Goal: Task Accomplishment & Management: Use online tool/utility

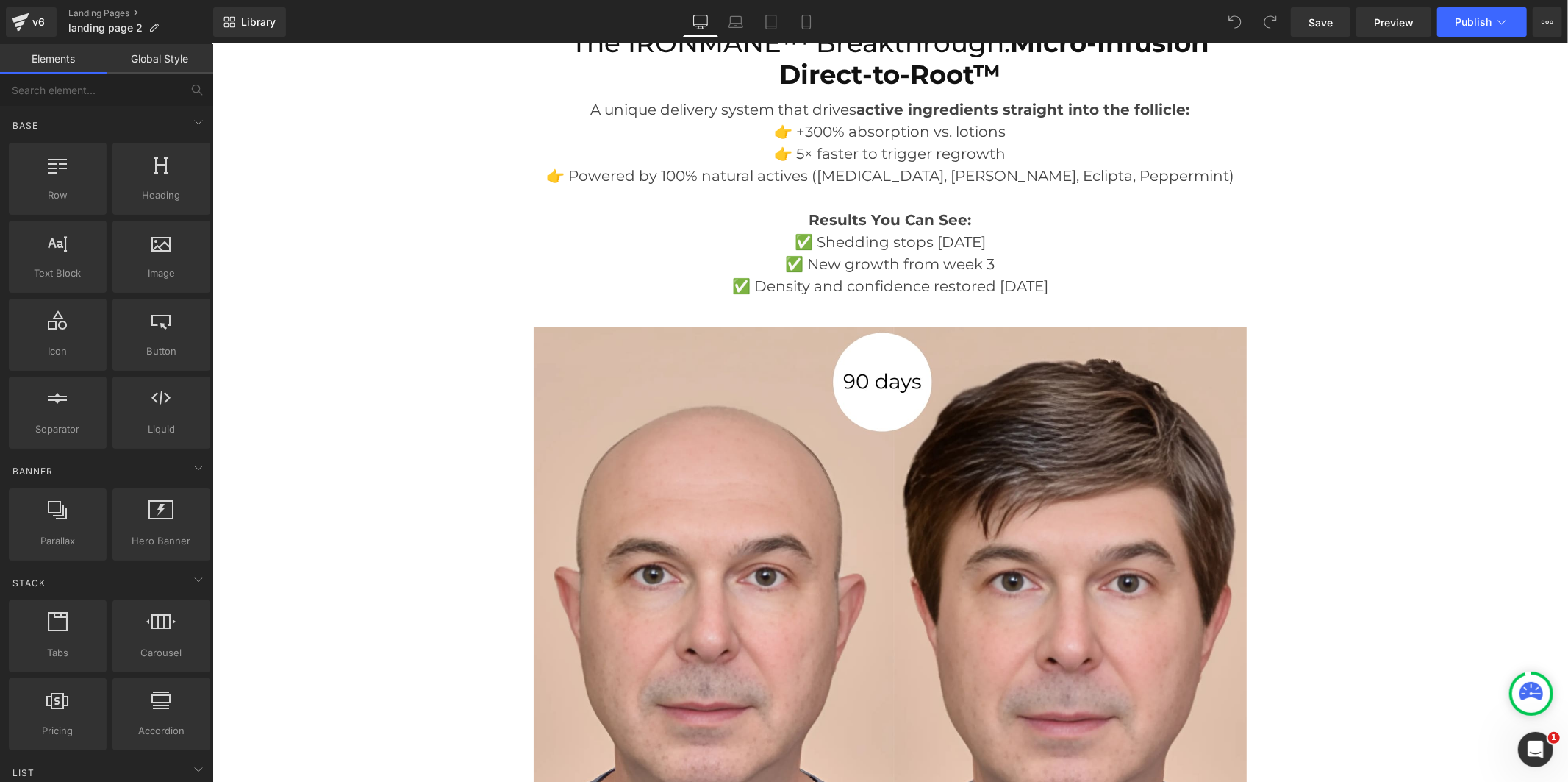
scroll to position [2777, 0]
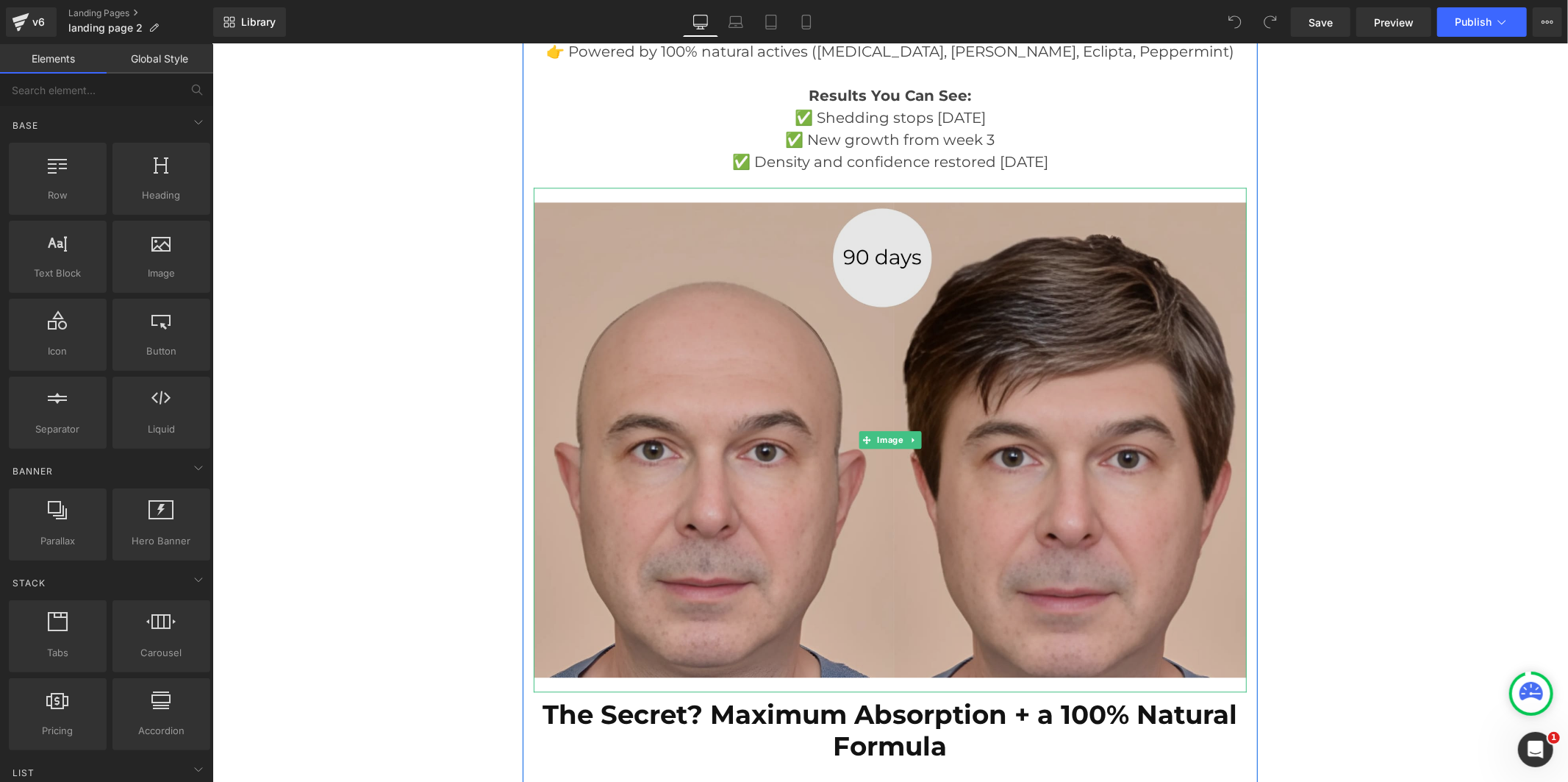
click at [918, 376] on img at bounding box center [889, 439] width 713 height 505
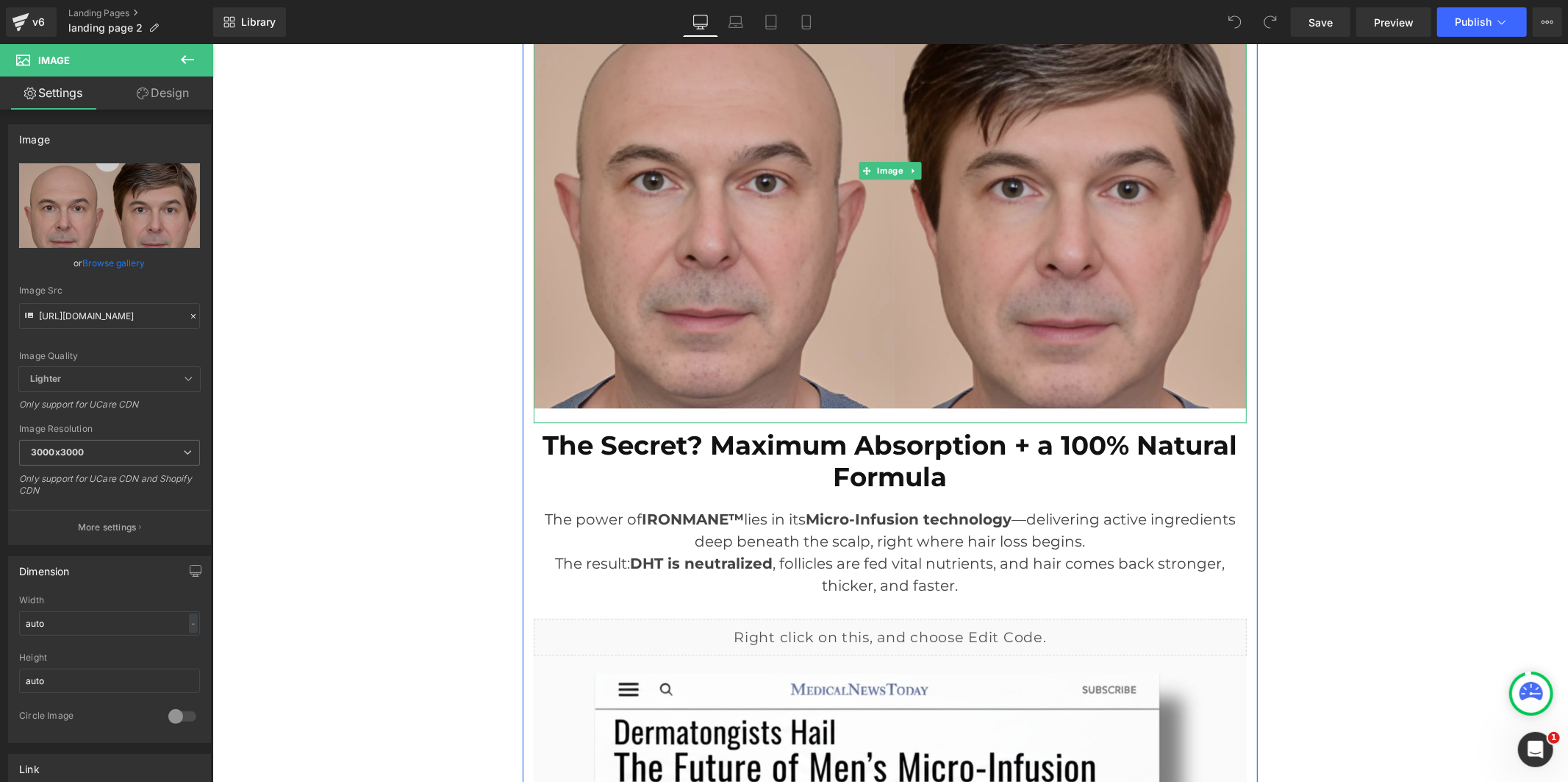
scroll to position [3104, 0]
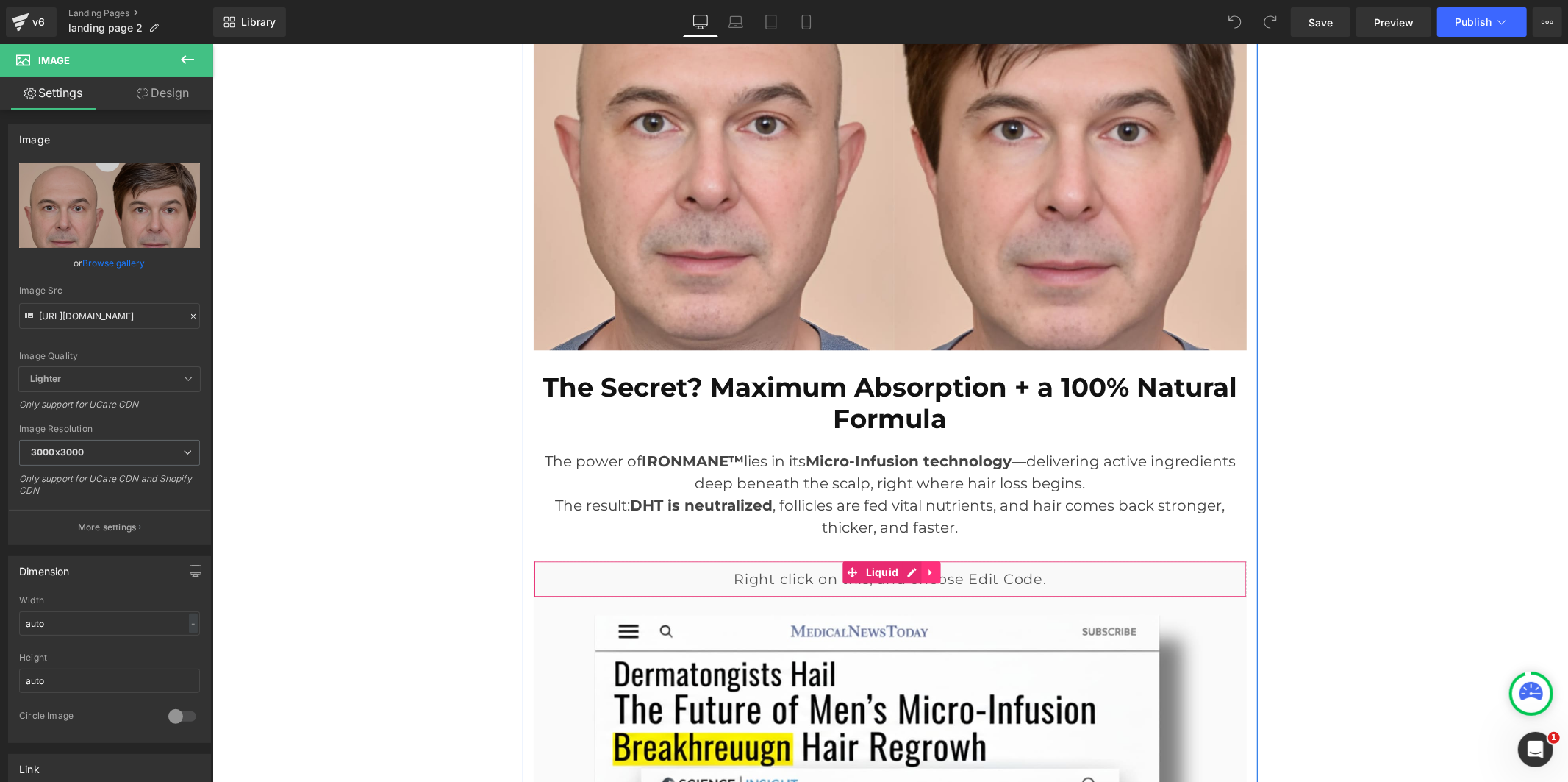
click at [925, 576] on icon at bounding box center [931, 570] width 11 height 11
click at [916, 570] on icon at bounding box center [921, 571] width 11 height 11
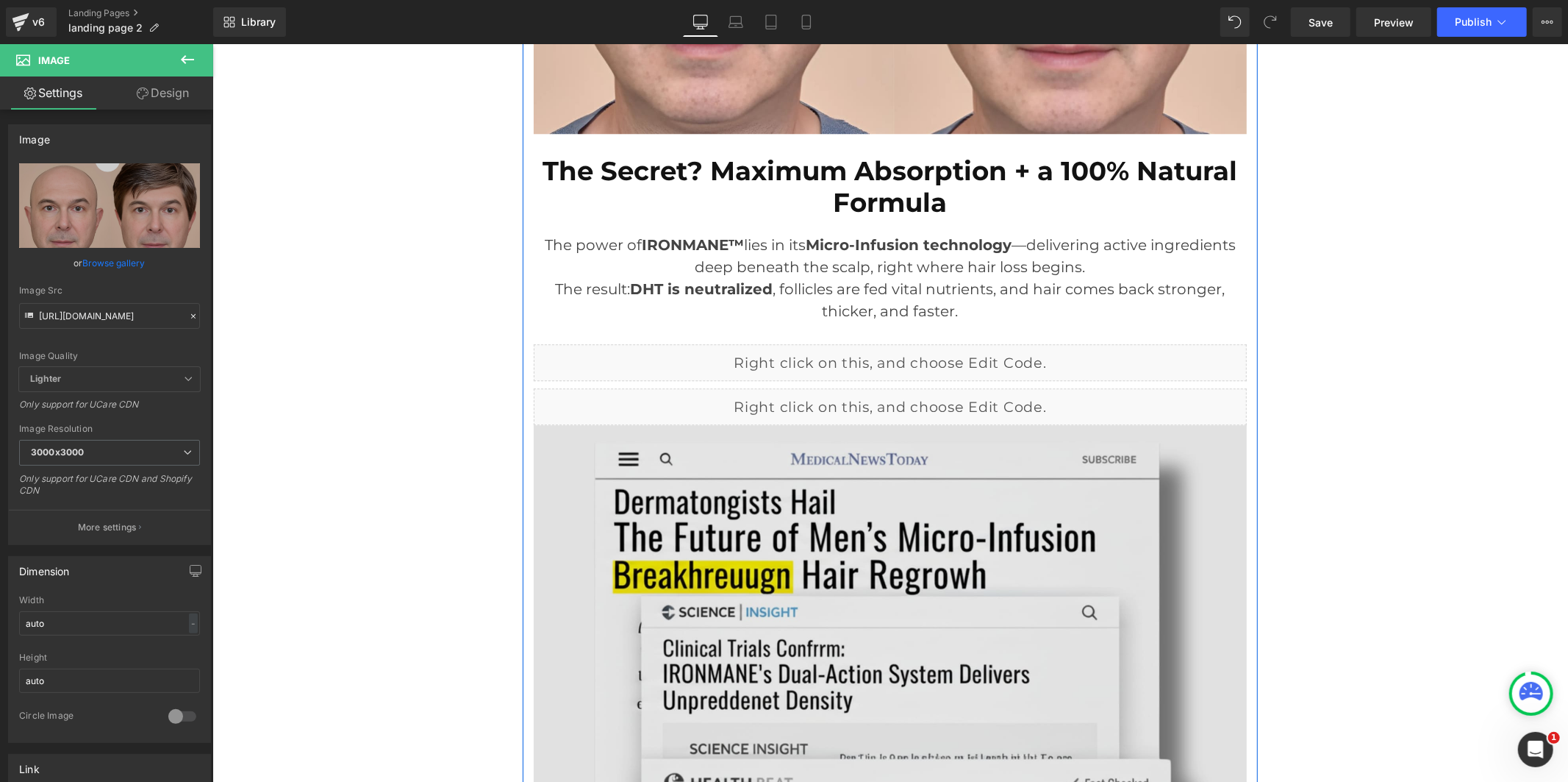
scroll to position [3280, 0]
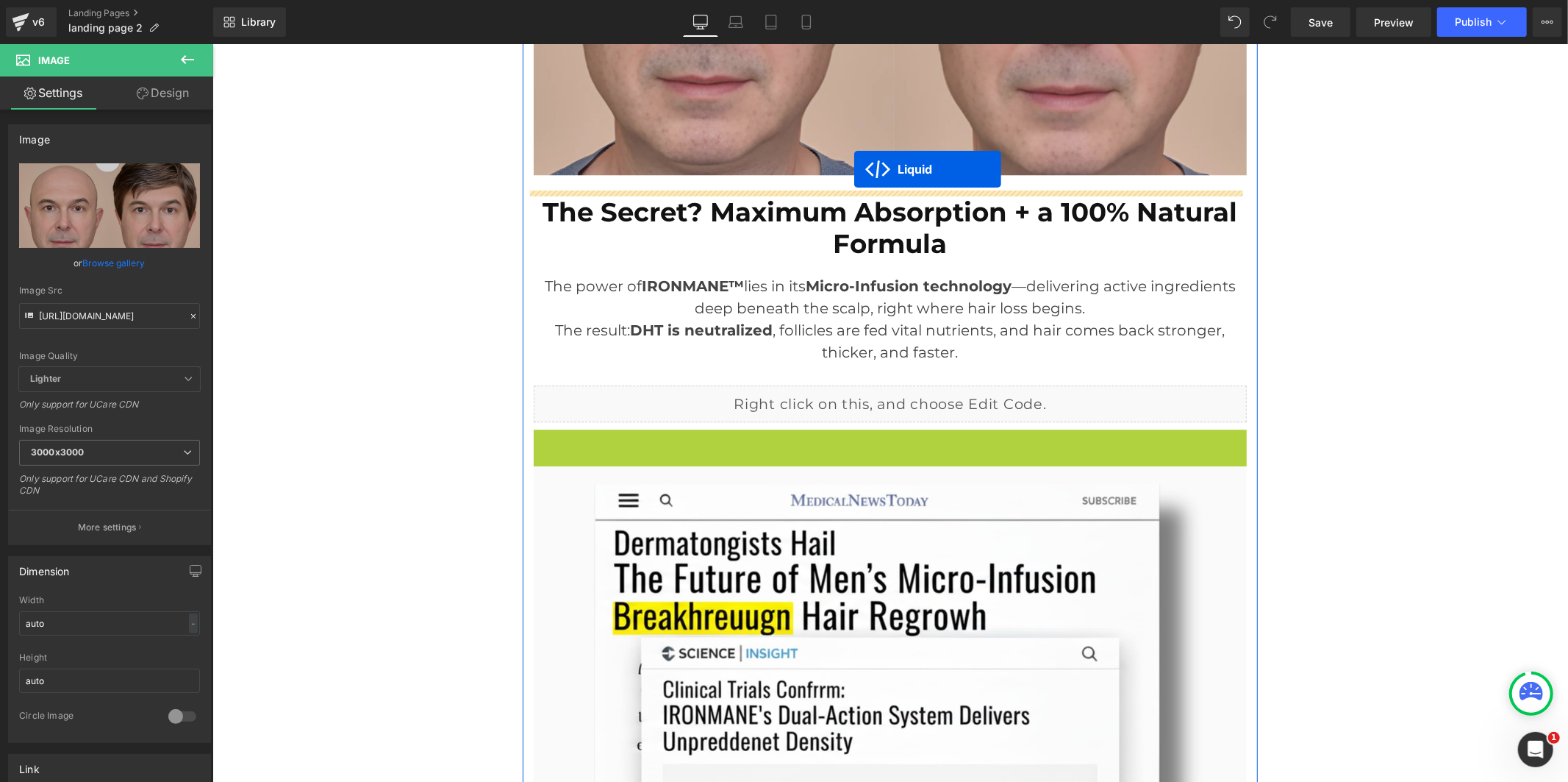
drag, startPoint x: 844, startPoint y: 444, endPoint x: 853, endPoint y: 168, distance: 276.1
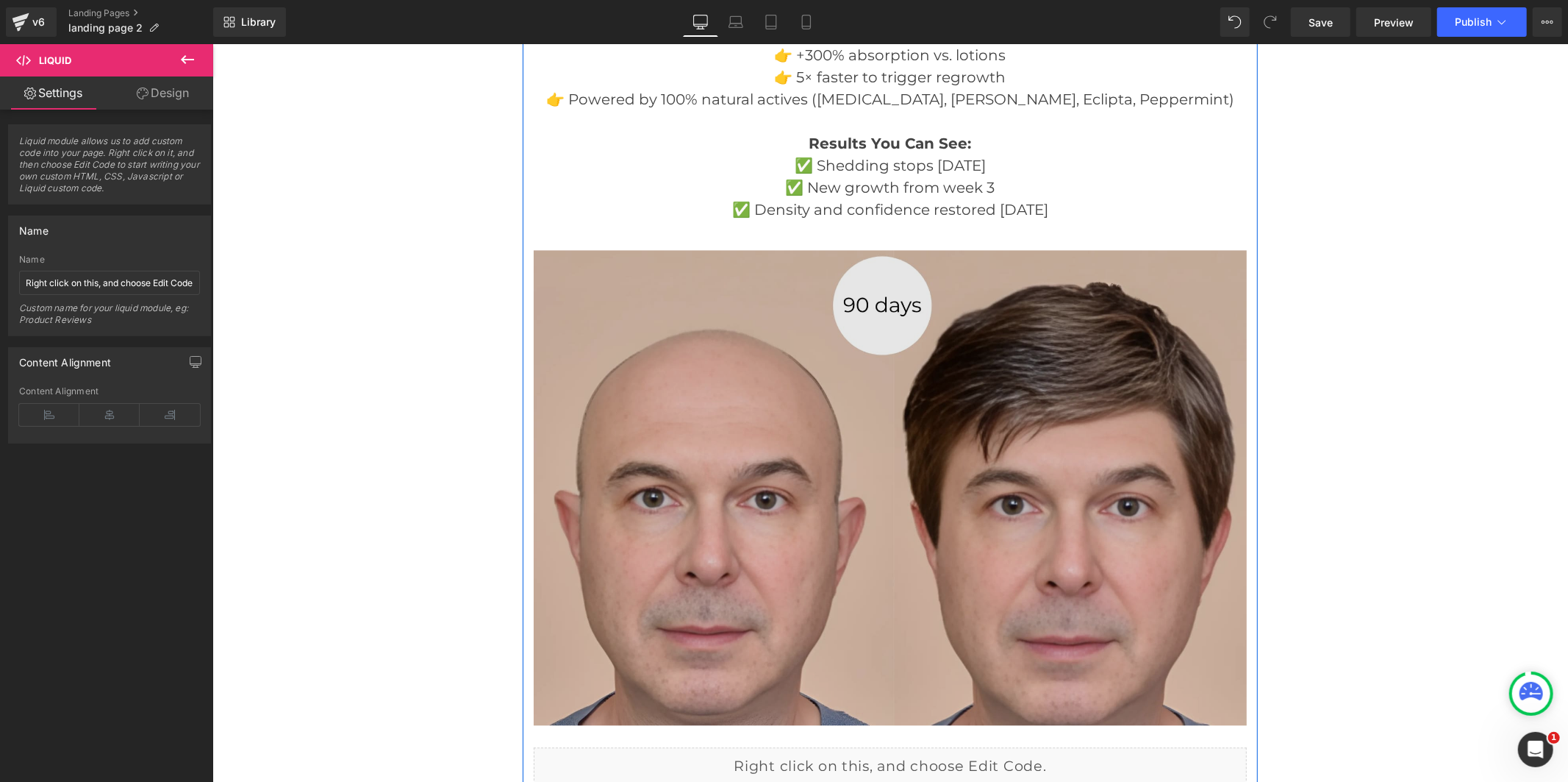
scroll to position [2707, 0]
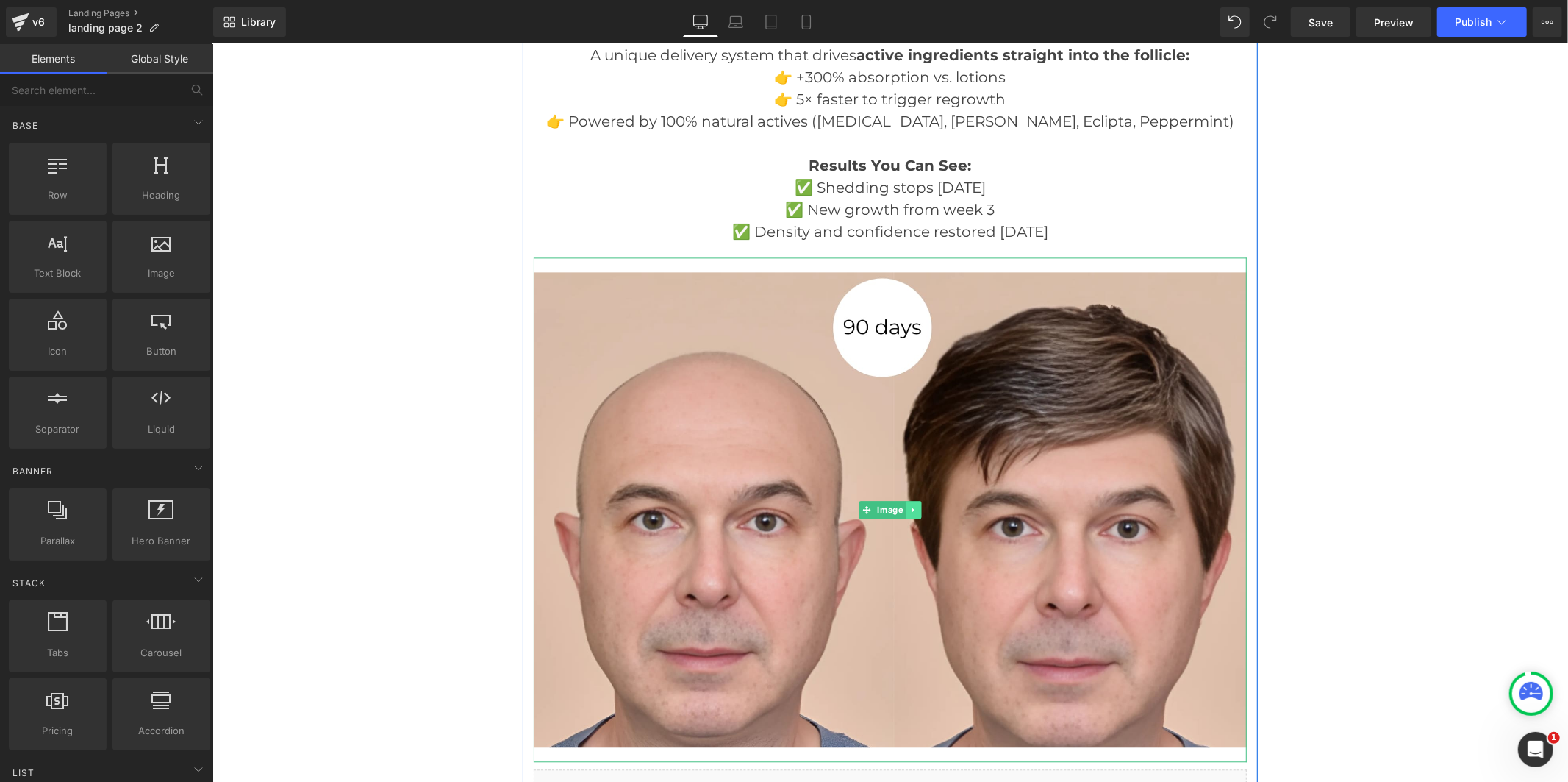
click at [910, 508] on icon at bounding box center [912, 509] width 8 height 9
click at [917, 510] on icon at bounding box center [920, 508] width 8 height 8
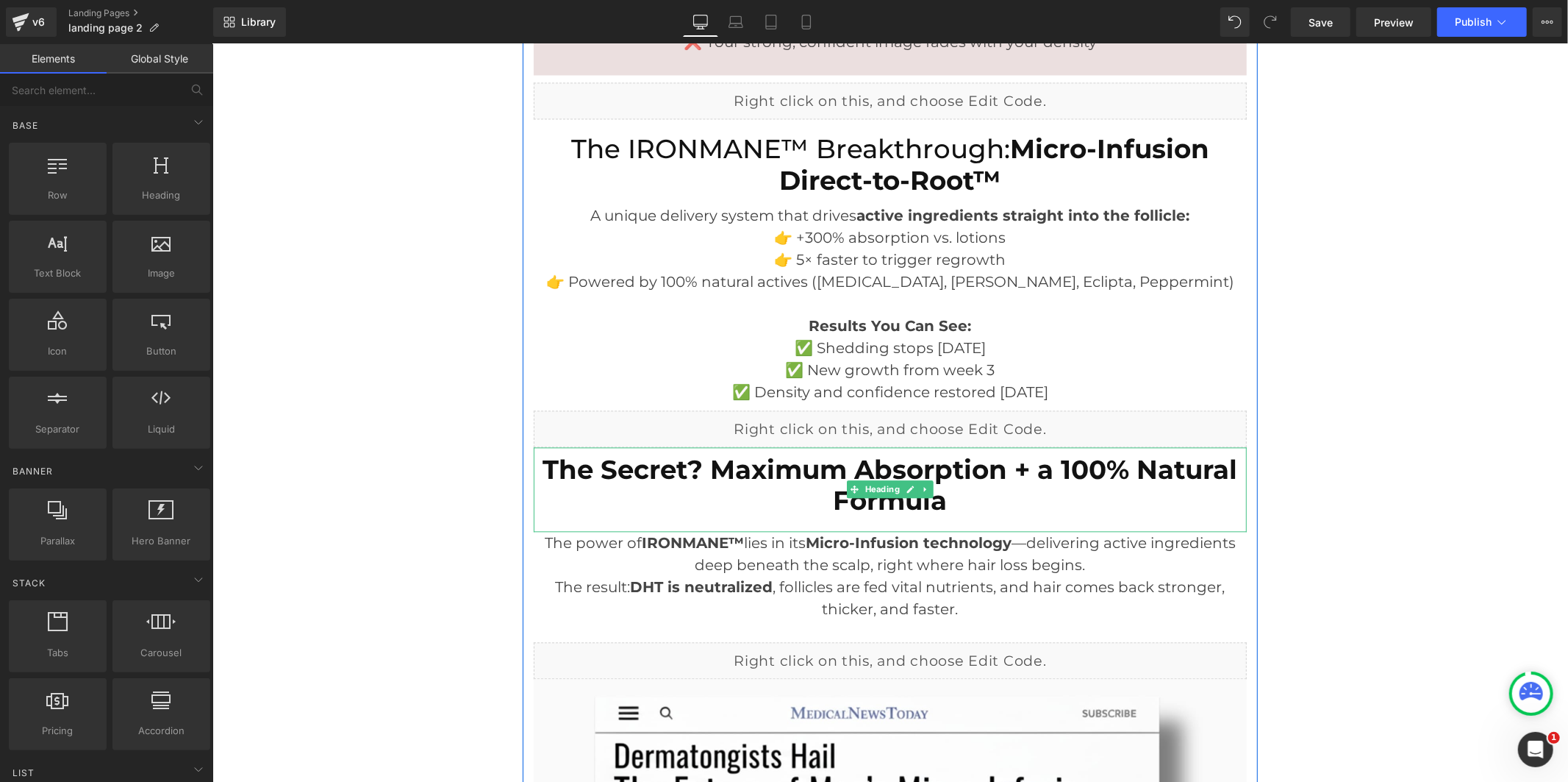
scroll to position [2544, 0]
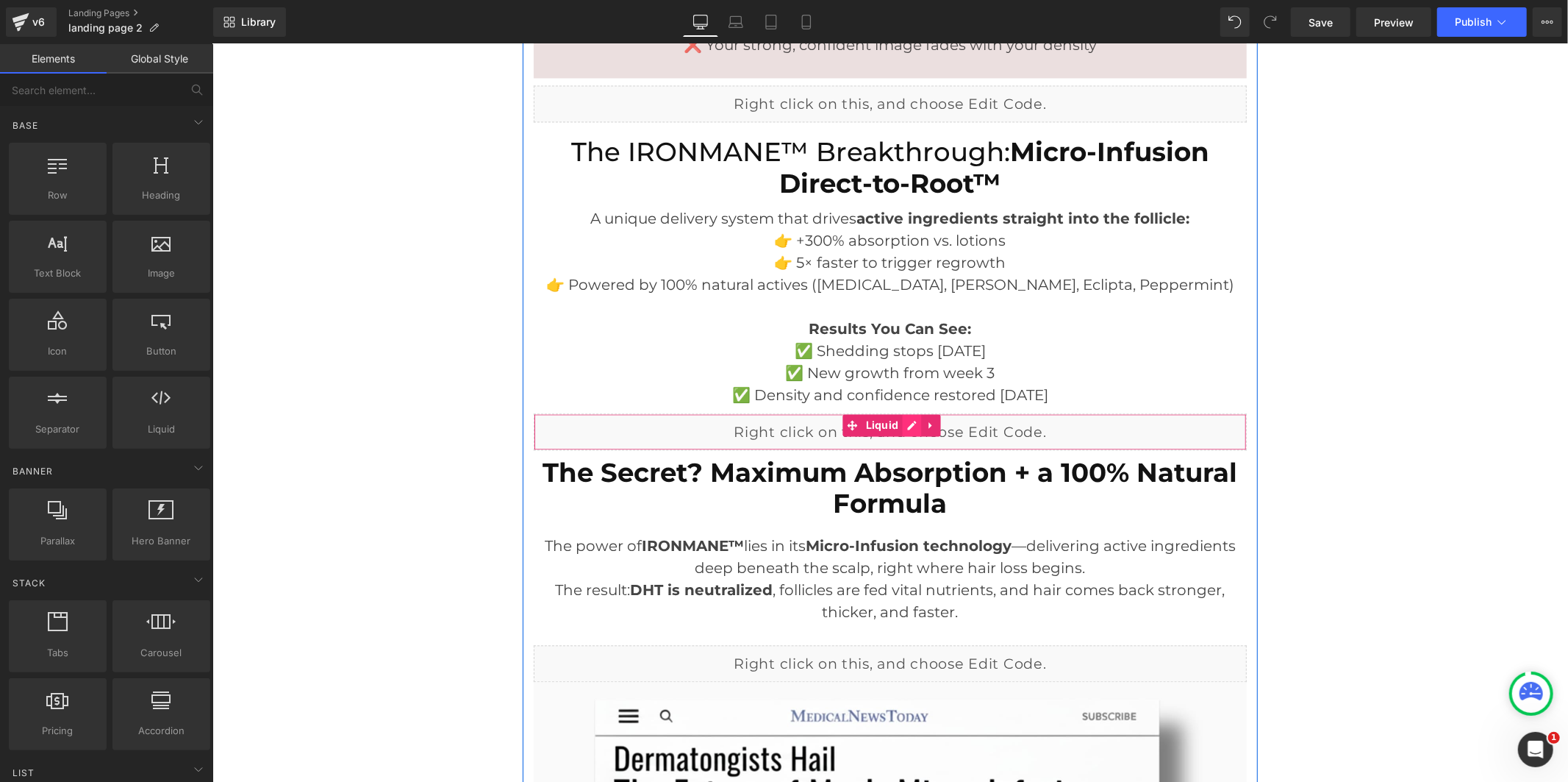
click at [904, 424] on div "Liquid" at bounding box center [889, 431] width 713 height 37
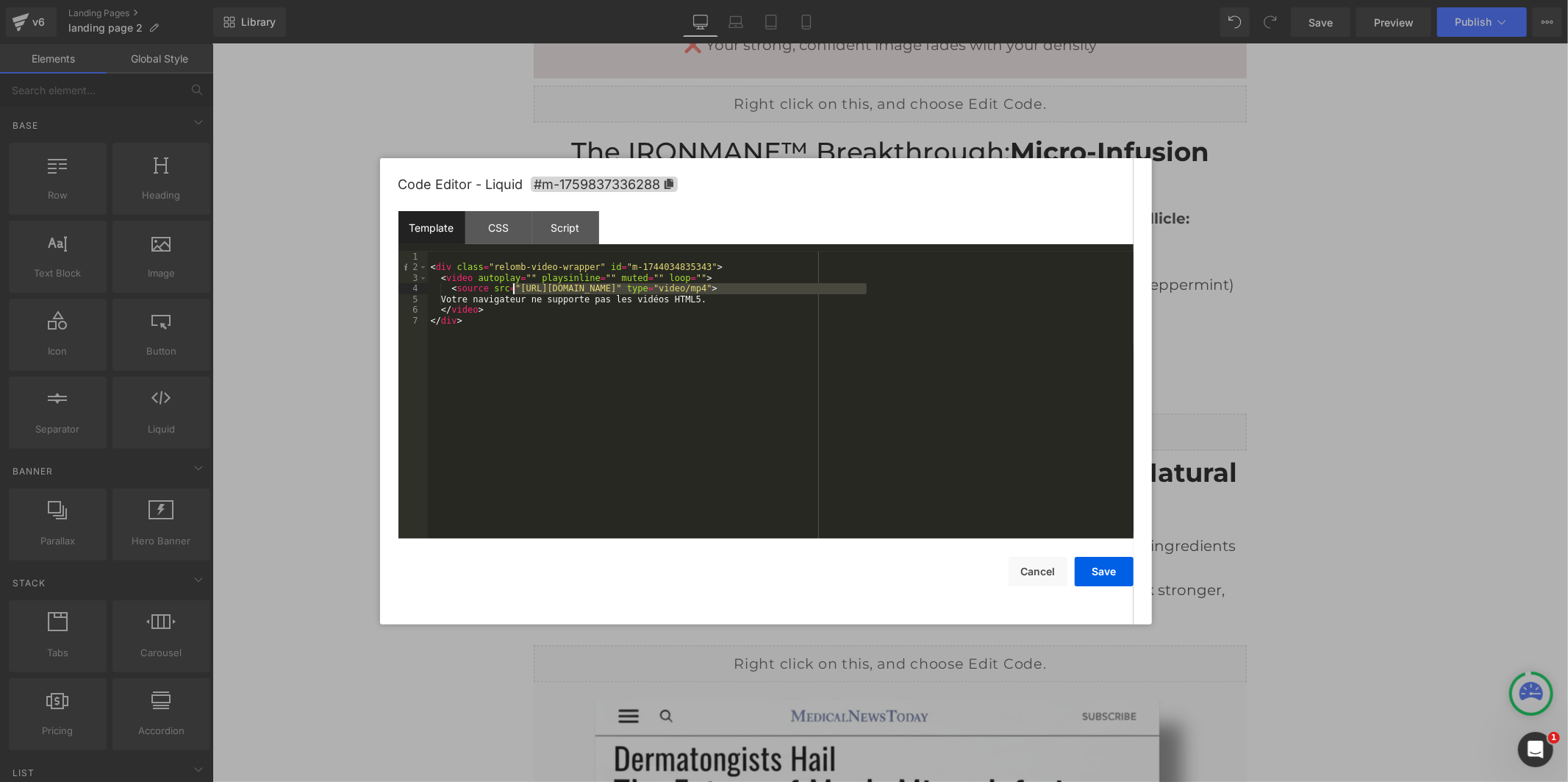
drag, startPoint x: 866, startPoint y: 290, endPoint x: 513, endPoint y: 290, distance: 353.0
click at [513, 290] on div "< div class = "relomb-video-wrapper" id = "m-1744034835343" > < video autoplay …" at bounding box center [780, 405] width 706 height 308
click at [1109, 571] on button "Save" at bounding box center [1104, 570] width 59 height 29
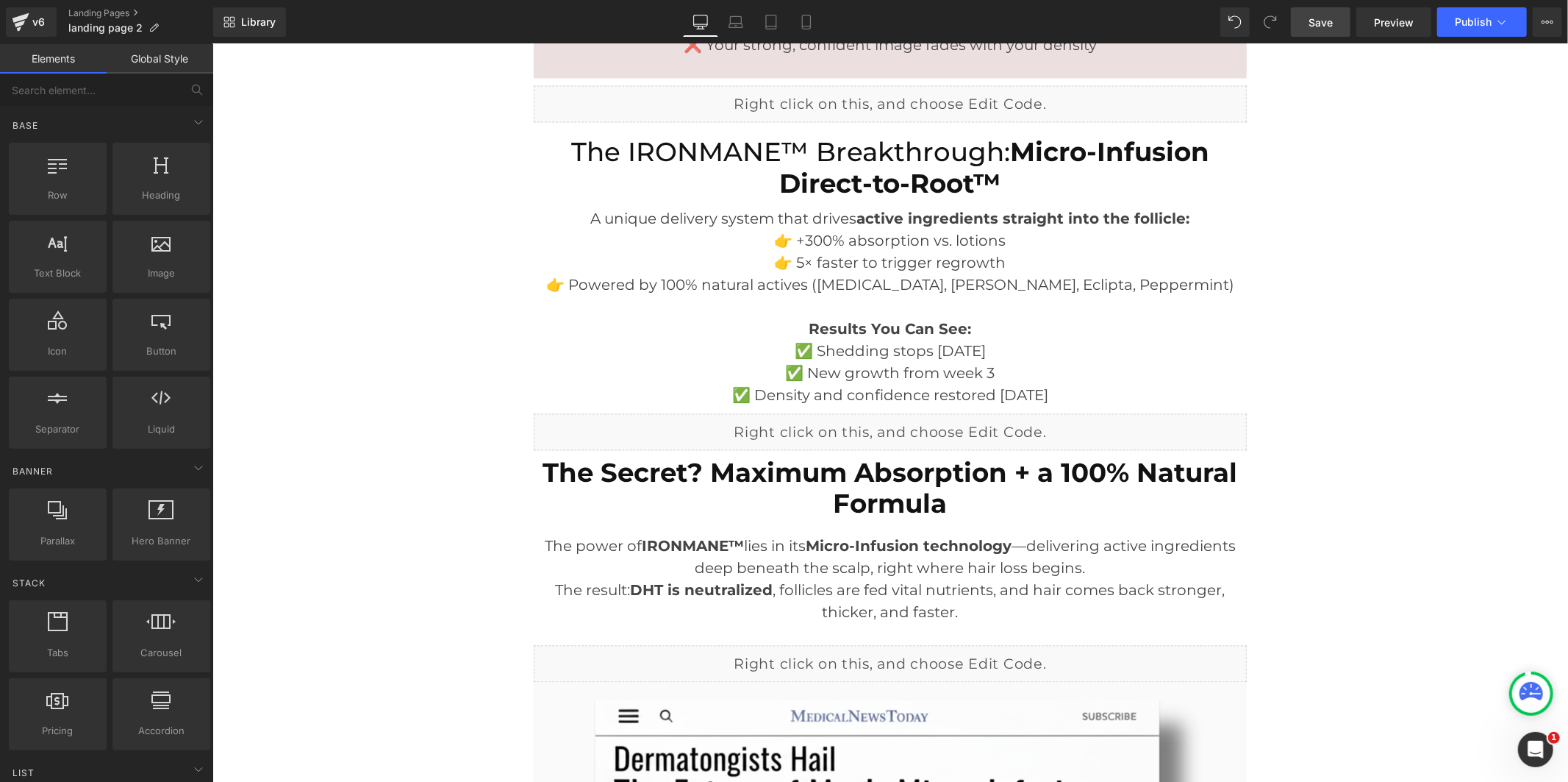
click at [1335, 31] on link "Save" at bounding box center [1321, 21] width 60 height 29
click at [1483, 32] on button "Publish" at bounding box center [1483, 21] width 90 height 29
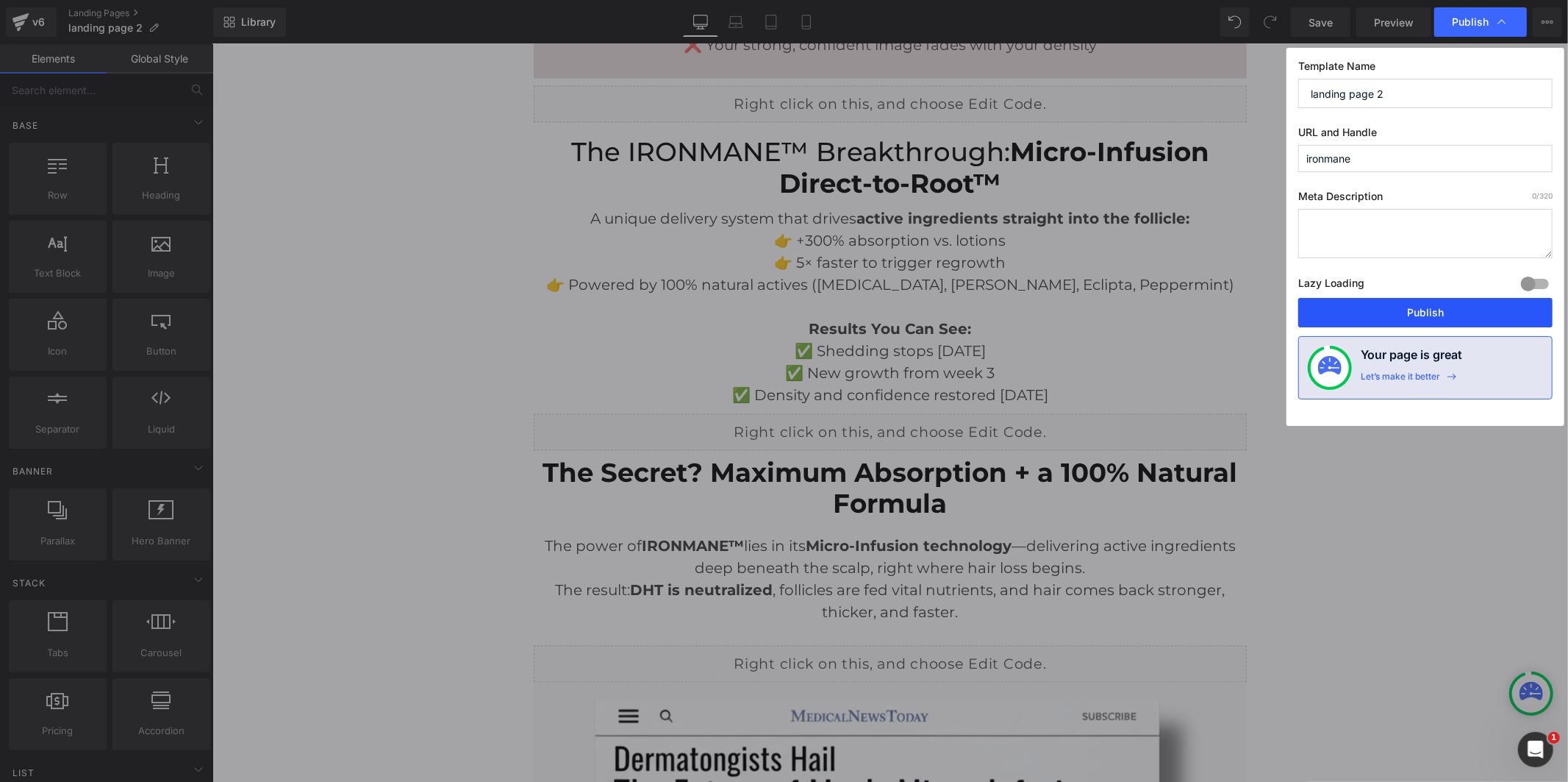
click at [1423, 327] on button "Publish" at bounding box center [1425, 312] width 255 height 29
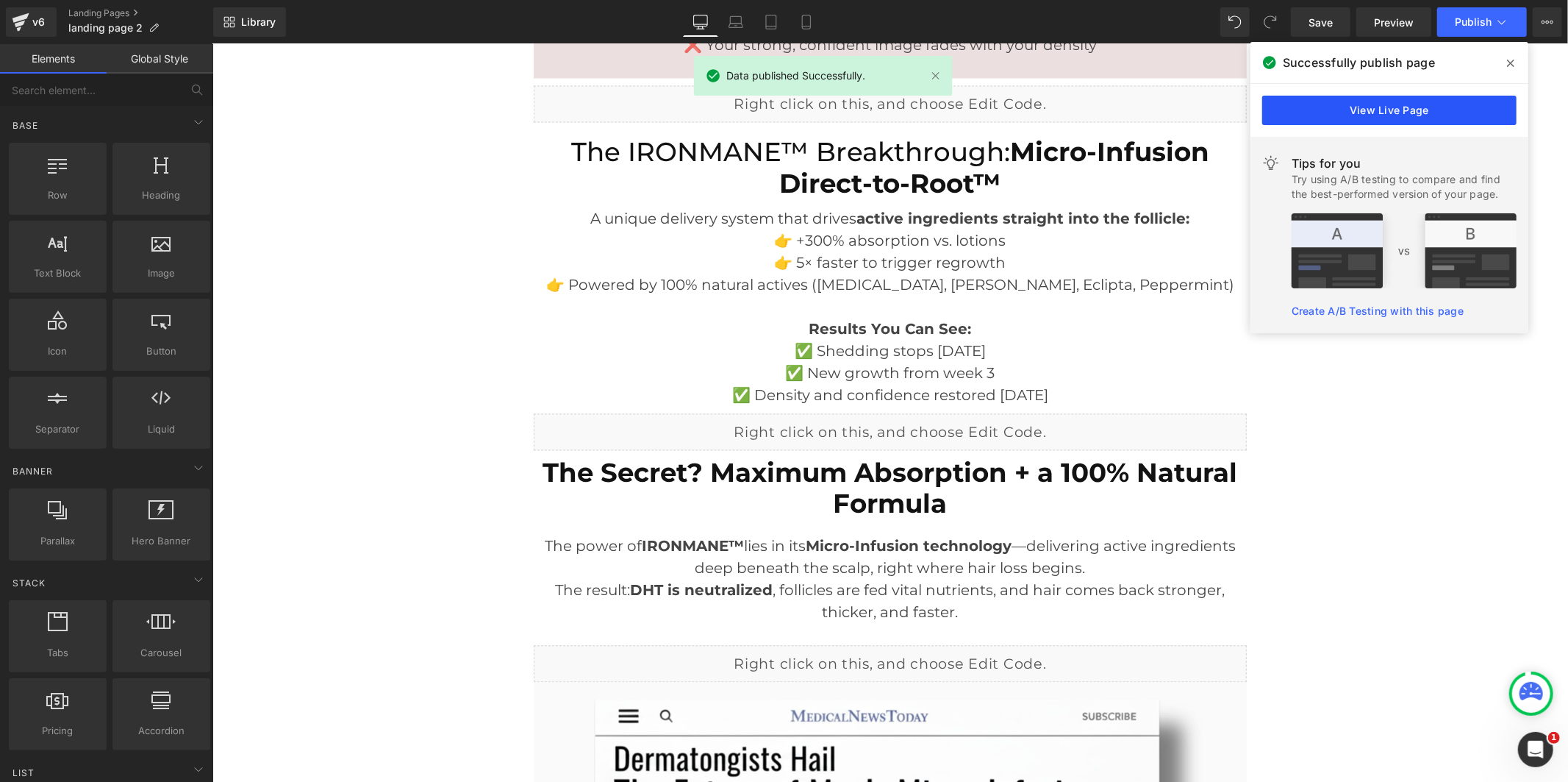
click at [1285, 108] on link "View Live Page" at bounding box center [1389, 109] width 255 height 29
